Goal: Information Seeking & Learning: Learn about a topic

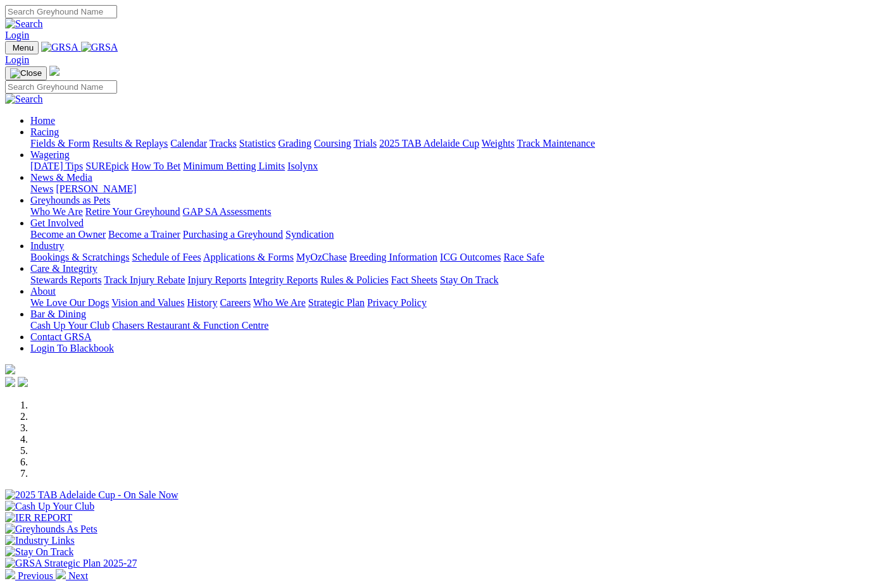
select select "NSW"
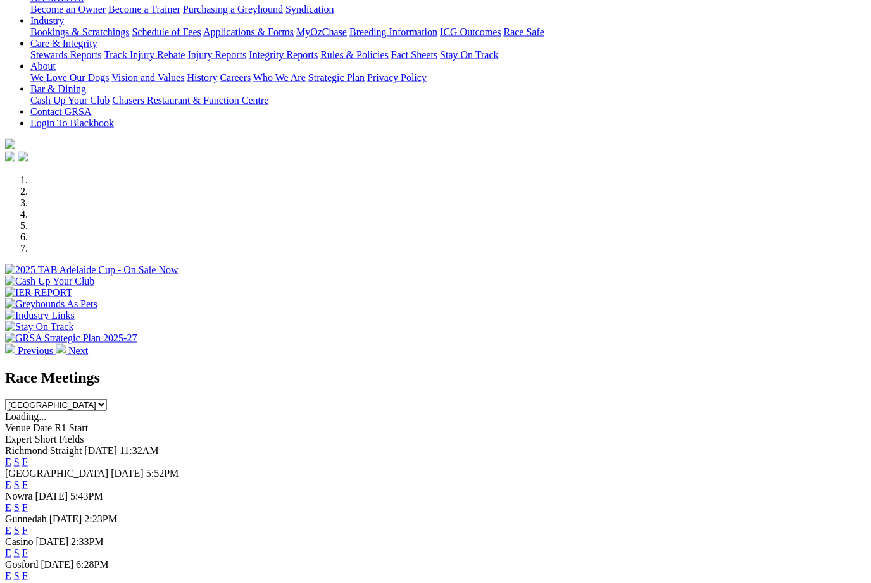
scroll to position [227, 0]
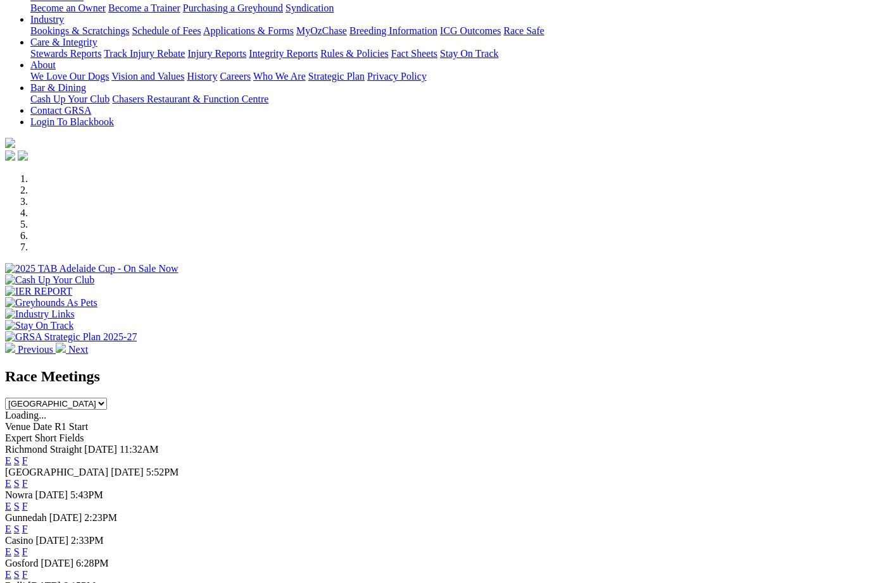
click at [28, 501] on link "F" at bounding box center [25, 506] width 6 height 11
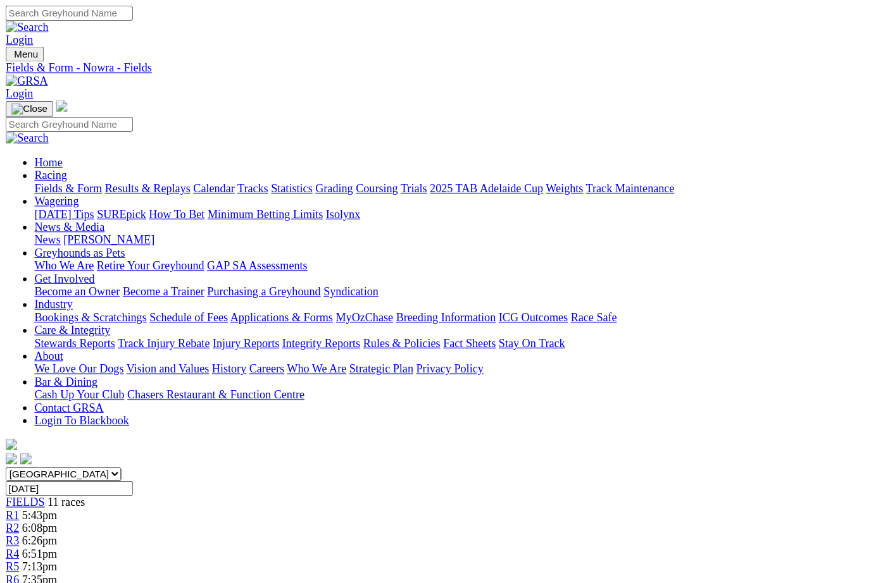
click at [60, 161] on link "Fields & Form" at bounding box center [59, 166] width 59 height 11
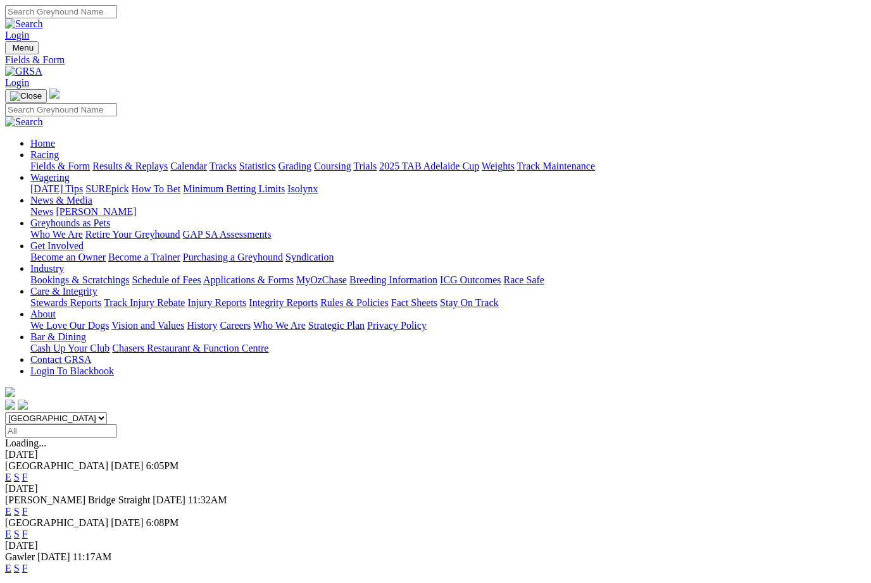
click at [28, 472] on link "F" at bounding box center [25, 477] width 6 height 11
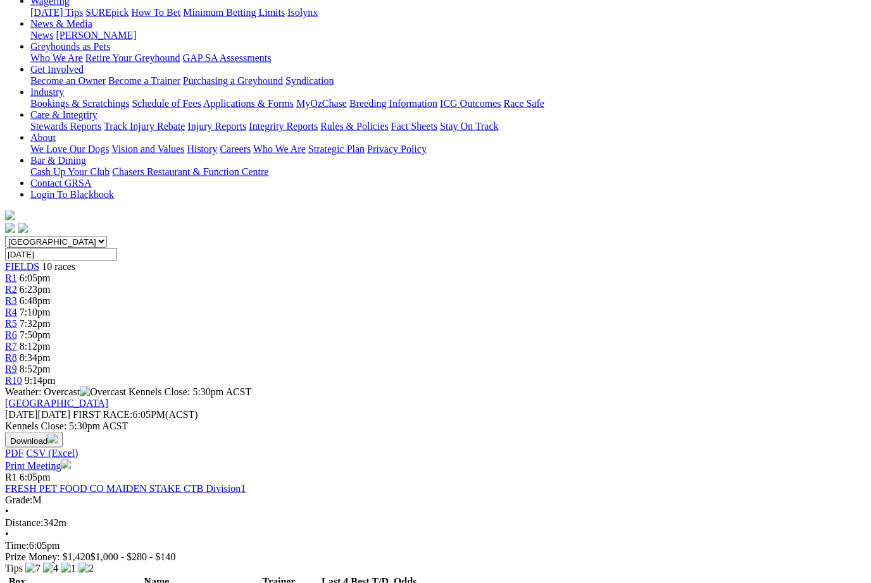
scroll to position [177, 0]
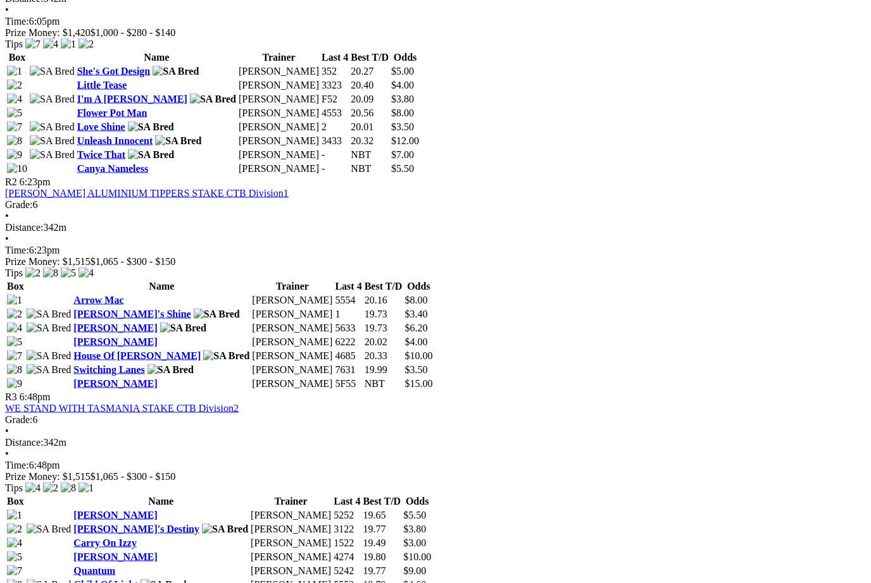
scroll to position [702, 0]
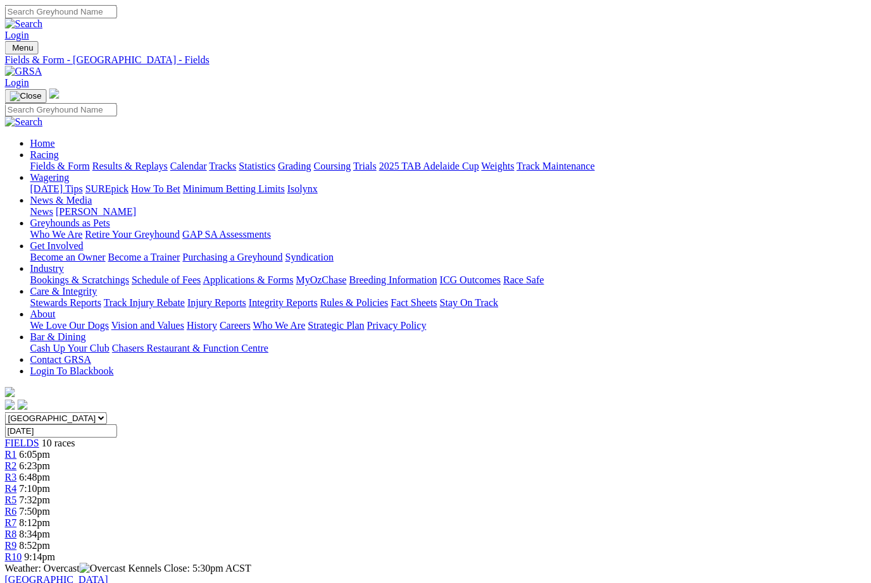
scroll to position [0, 106]
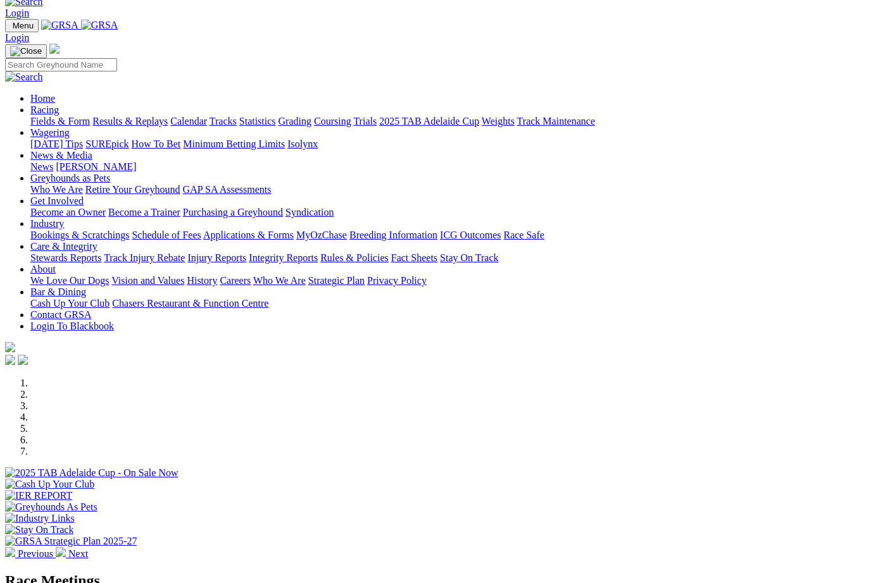
scroll to position [22, 0]
